Goal: Task Accomplishment & Management: Manage account settings

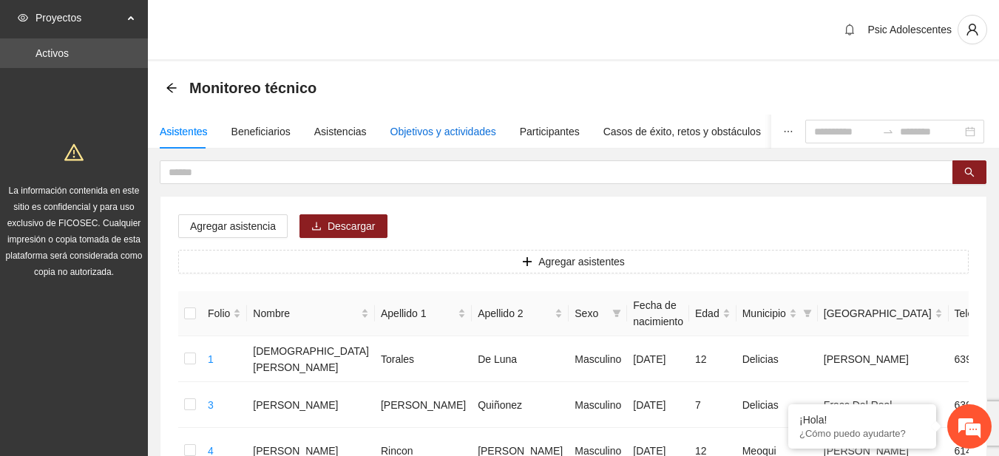
click at [449, 138] on div "Objetivos y actividades" at bounding box center [444, 132] width 106 height 16
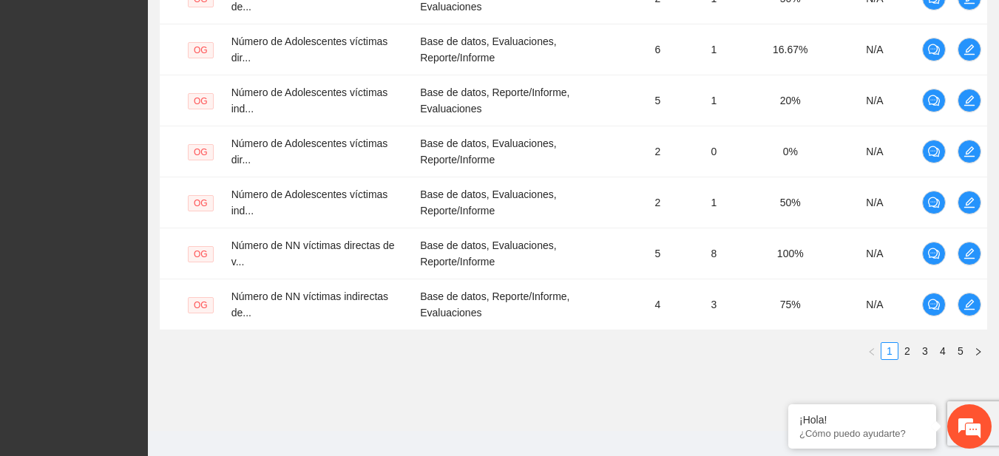
scroll to position [601, 0]
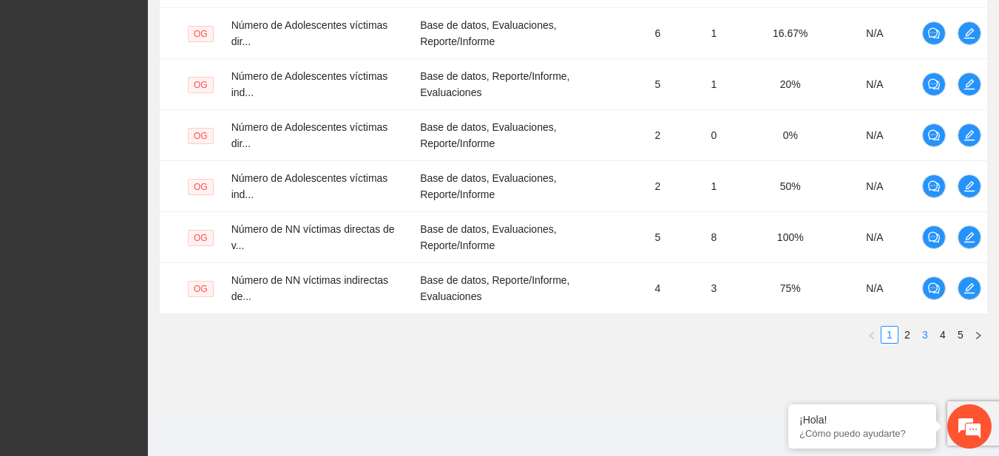
click at [928, 330] on link "3" at bounding box center [925, 335] width 16 height 16
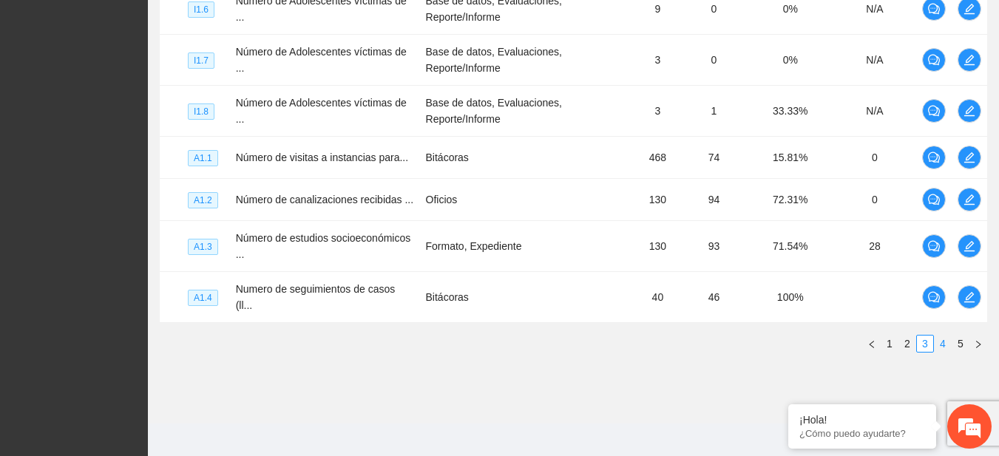
click at [939, 337] on link "4" at bounding box center [943, 344] width 16 height 16
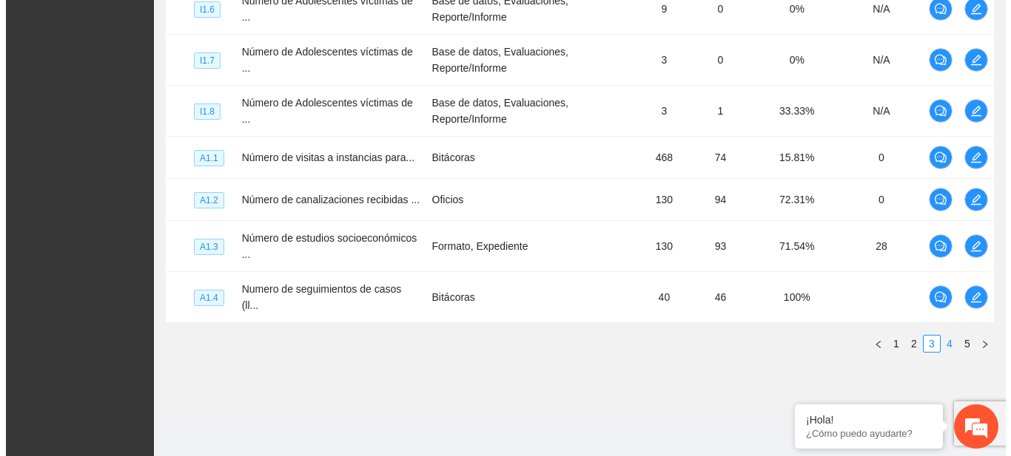
scroll to position [512, 0]
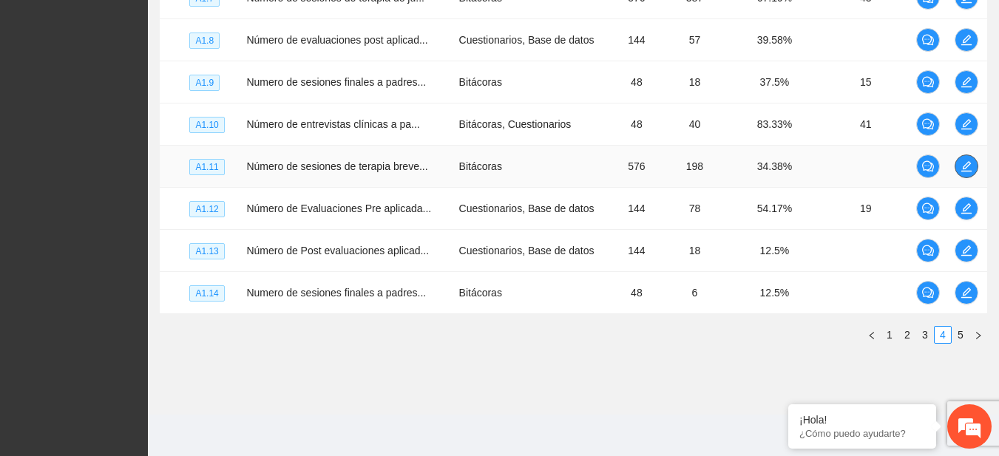
click at [972, 162] on icon "edit" at bounding box center [967, 167] width 12 height 12
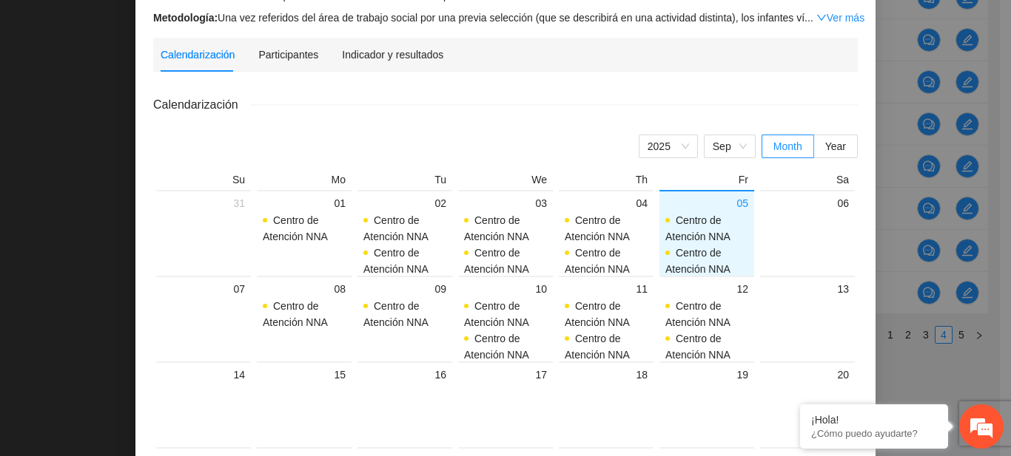
scroll to position [126, 0]
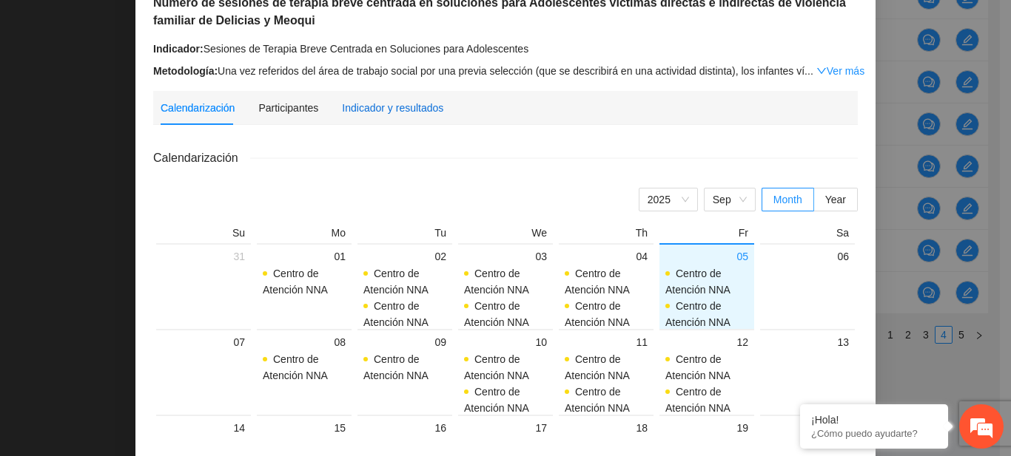
click at [365, 101] on div "Indicador y resultados" at bounding box center [392, 108] width 101 height 16
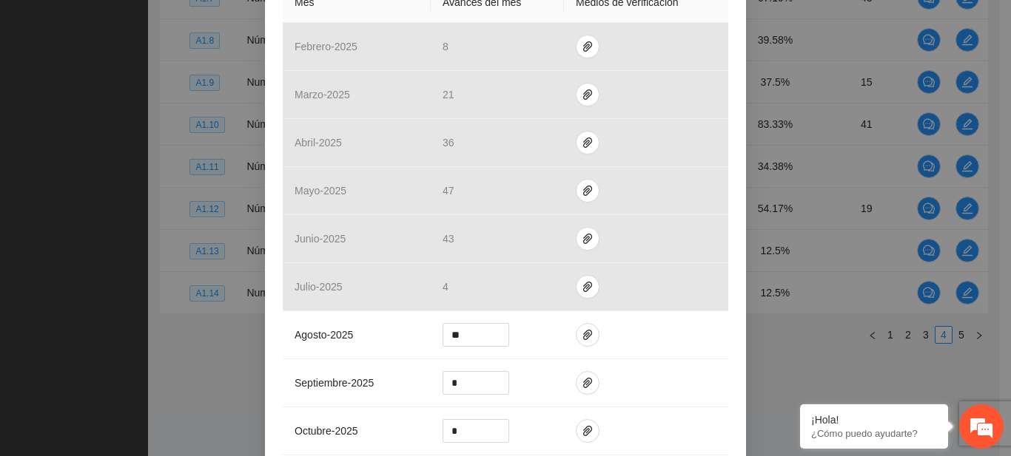
scroll to position [426, 0]
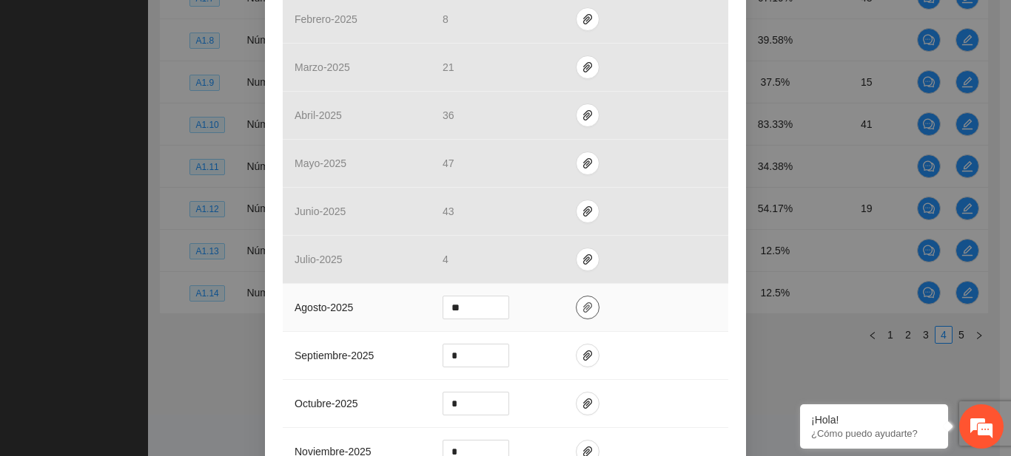
click at [587, 302] on span "paper-clip" at bounding box center [587, 308] width 22 height 12
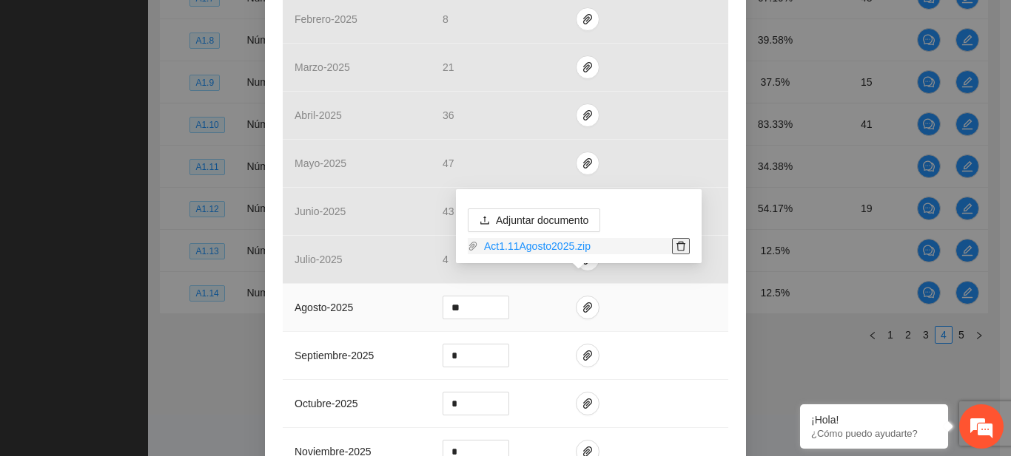
click at [681, 246] on icon "delete" at bounding box center [680, 246] width 10 height 10
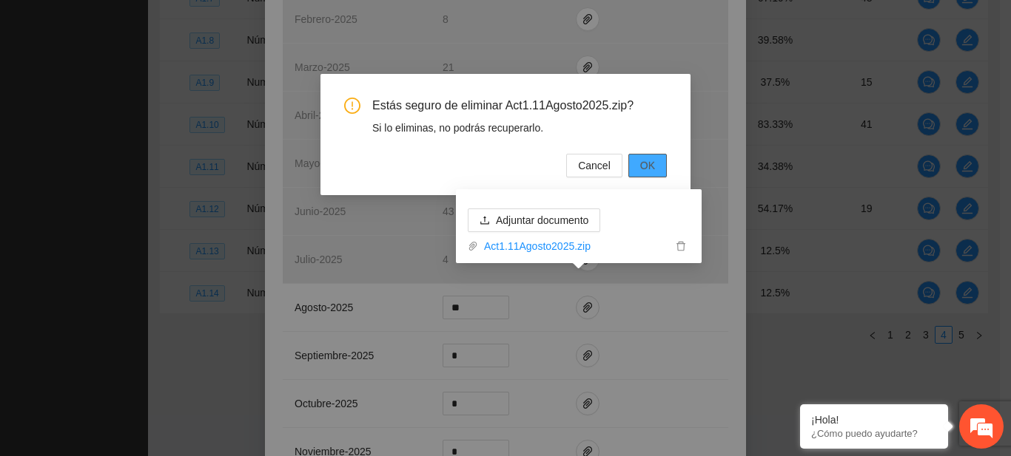
click at [636, 175] on button "OK" at bounding box center [647, 166] width 38 height 24
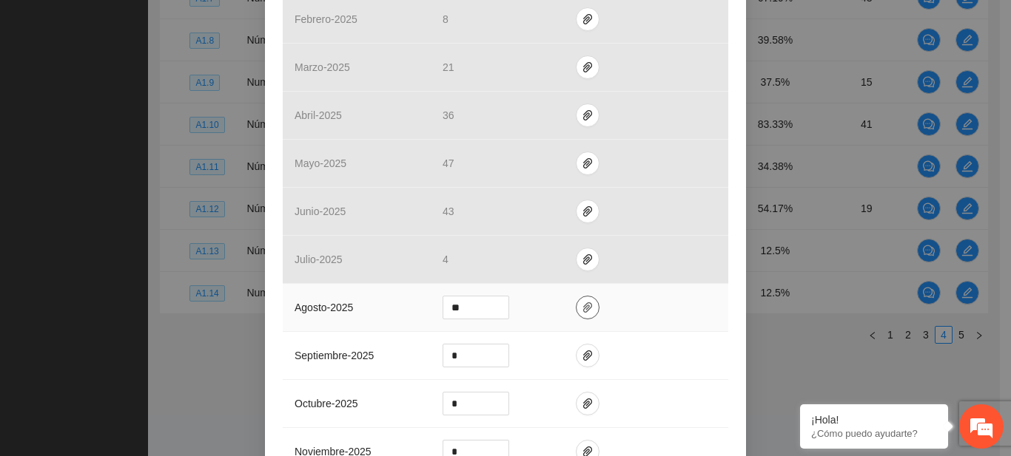
click at [581, 302] on icon "paper-clip" at bounding box center [587, 308] width 12 height 12
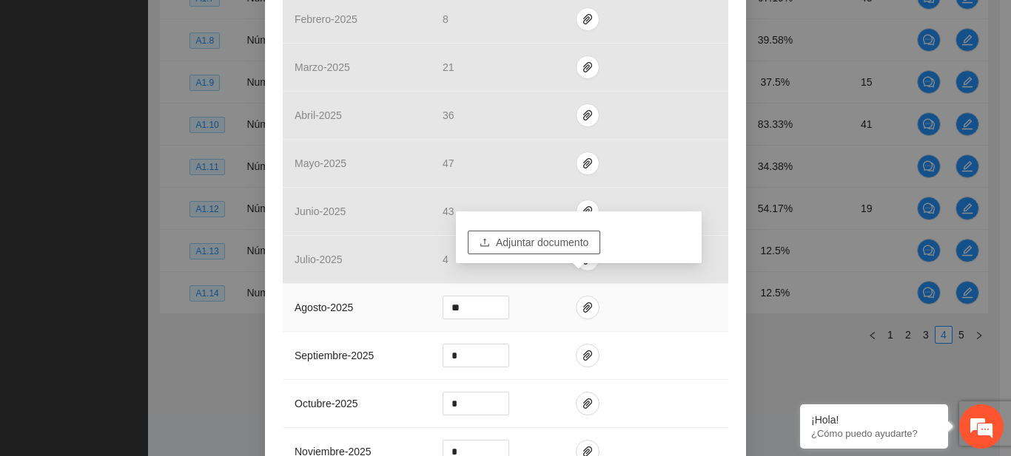
click at [544, 248] on span "Adjuntar documento" at bounding box center [542, 243] width 92 height 16
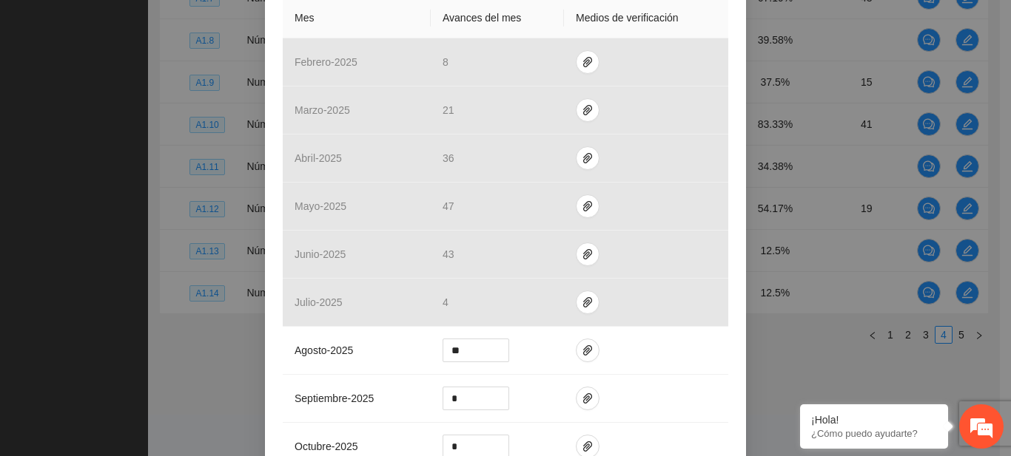
scroll to position [324, 0]
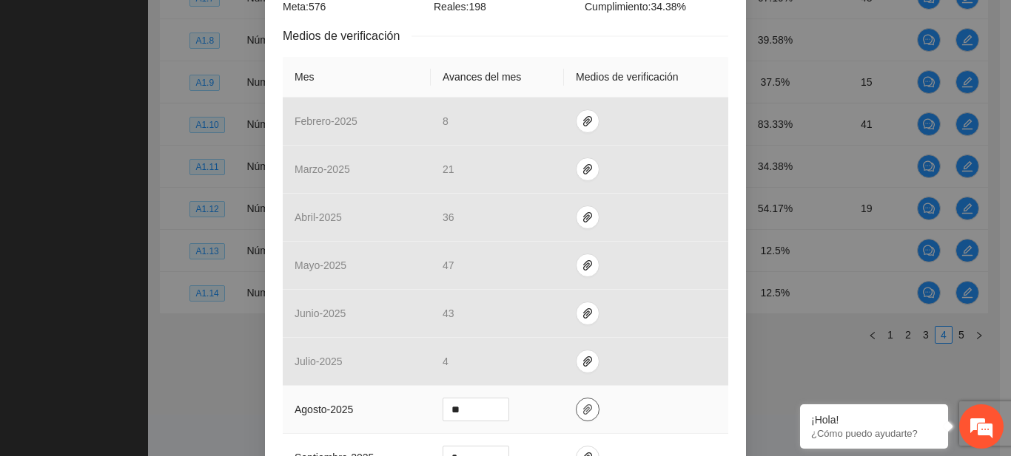
click at [576, 404] on span "paper-clip" at bounding box center [587, 410] width 22 height 12
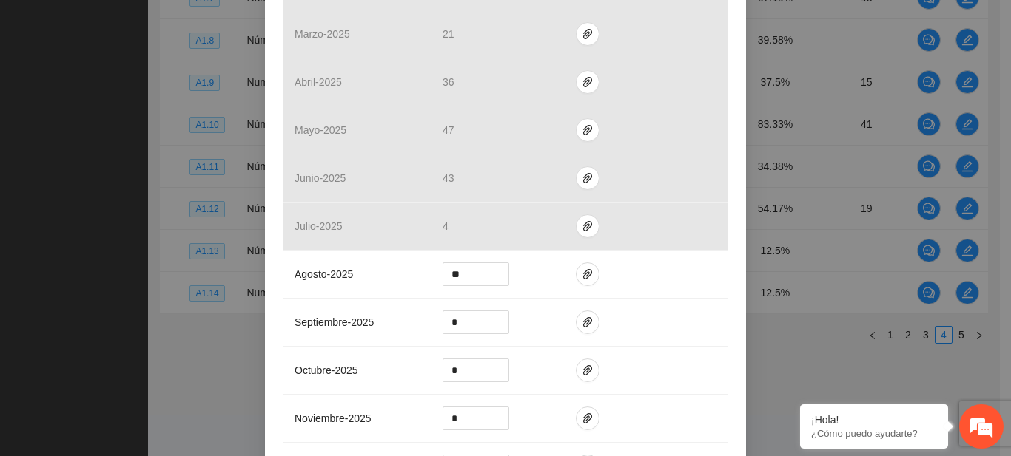
scroll to position [477, 0]
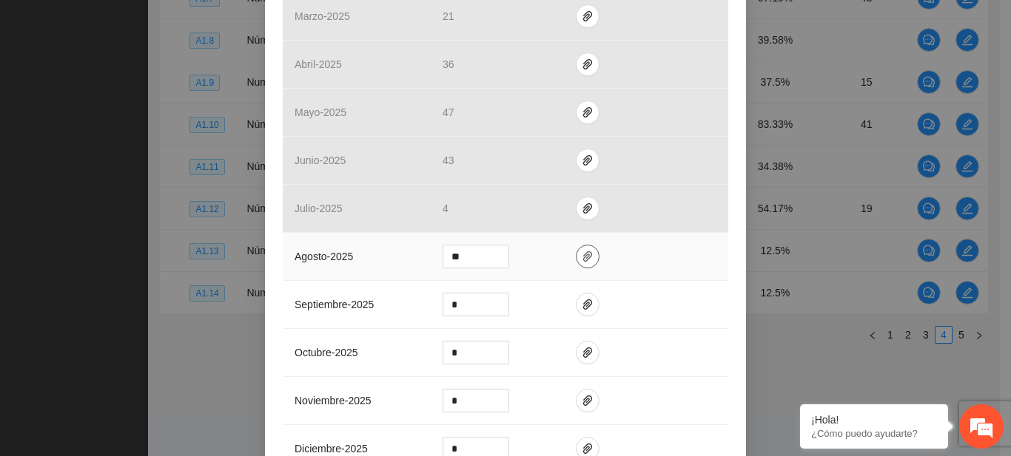
click at [583, 252] on icon "paper-clip" at bounding box center [587, 257] width 9 height 10
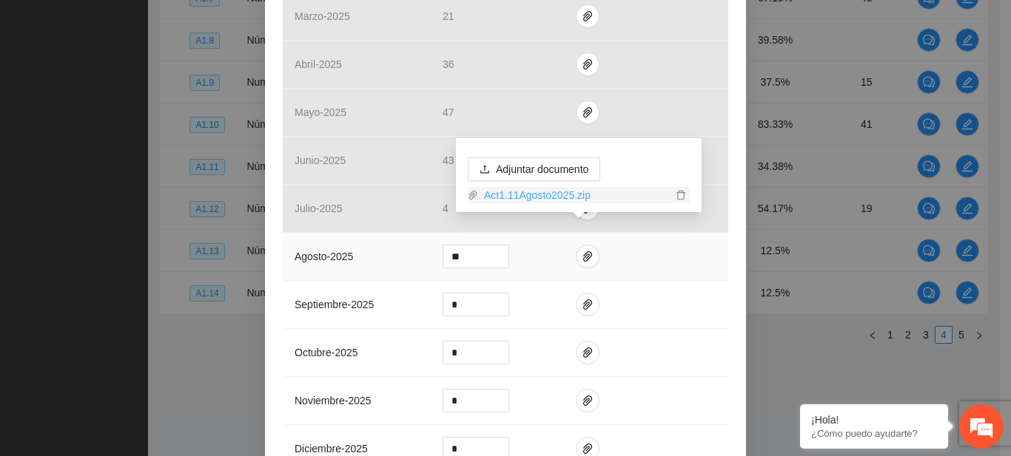
click at [547, 194] on link "Act1.11Agosto2025.zip" at bounding box center [575, 195] width 194 height 16
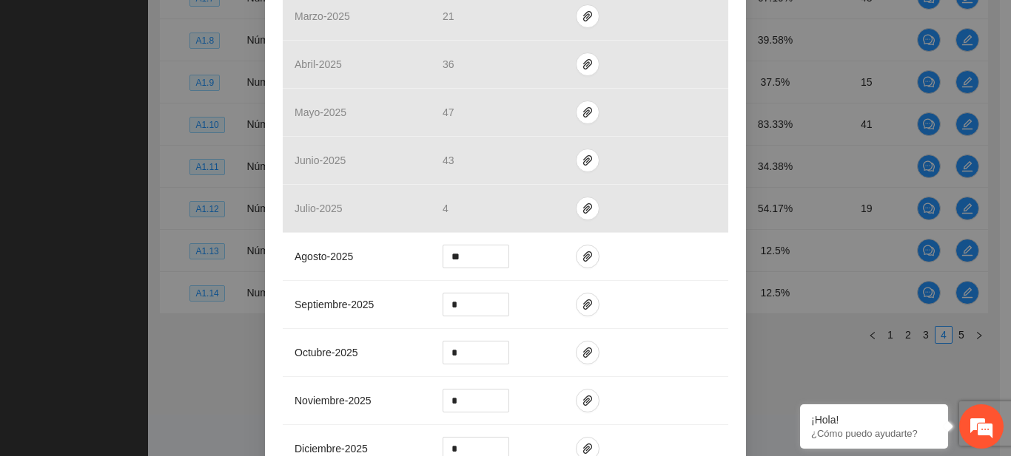
scroll to position [684, 0]
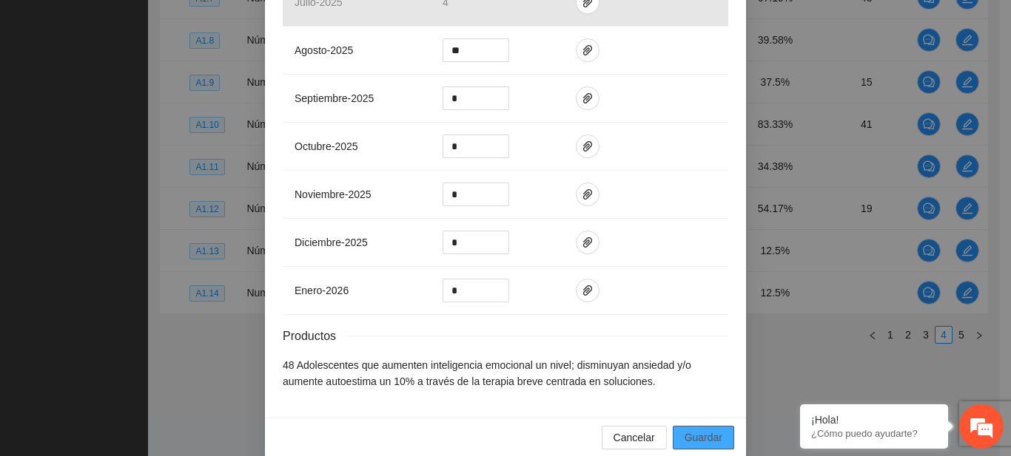
click at [718, 426] on button "Guardar" at bounding box center [702, 438] width 61 height 24
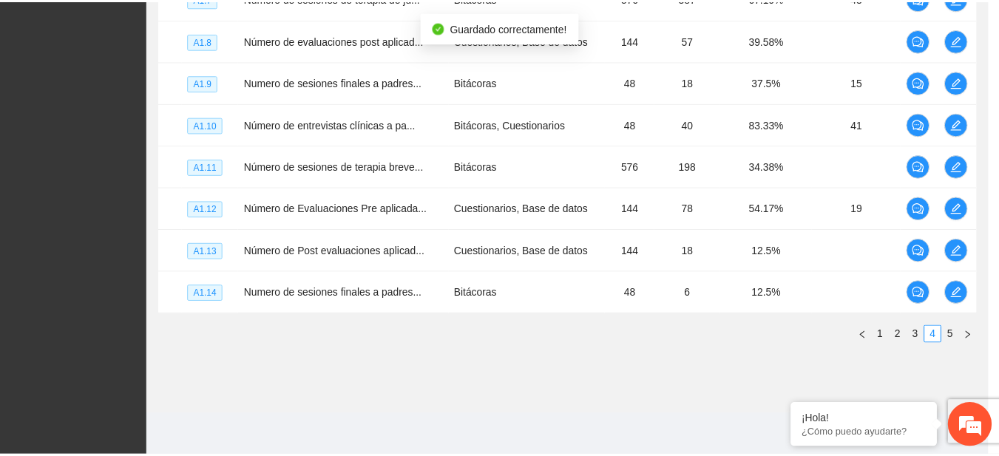
scroll to position [610, 0]
